Goal: Navigation & Orientation: Find specific page/section

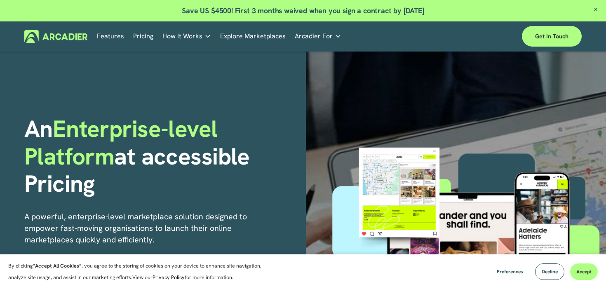
scroll to position [9, 0]
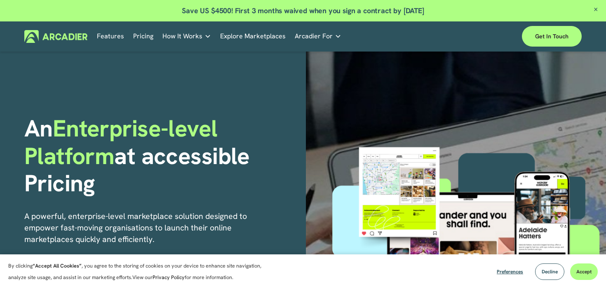
click at [239, 38] on link "Explore Marketplaces" at bounding box center [253, 36] width 66 height 13
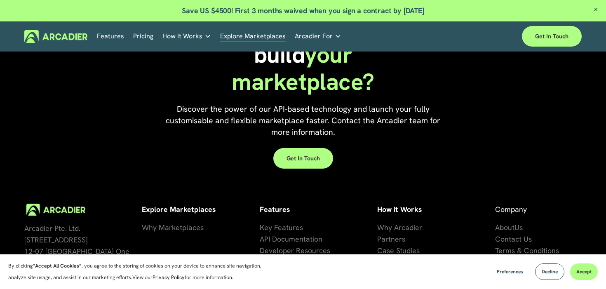
scroll to position [1880, 0]
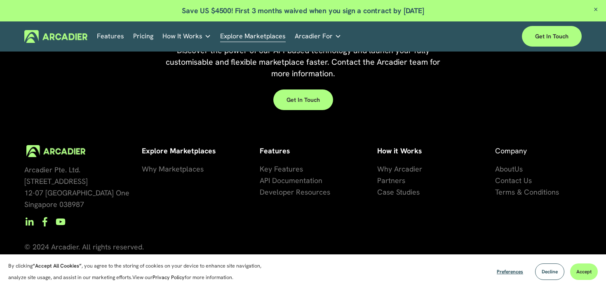
click at [271, 162] on div "Features Key Features API Documentation Developer Resources" at bounding box center [315, 171] width 110 height 53
click at [398, 196] on span "se Studies" at bounding box center [402, 191] width 33 height 9
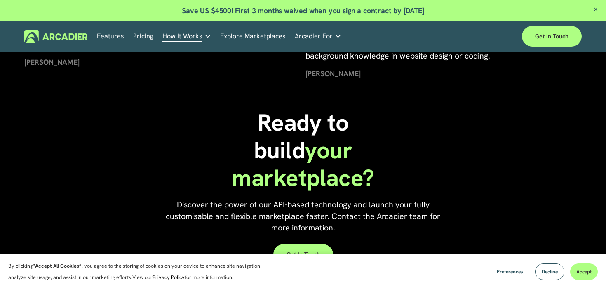
scroll to position [959, 0]
